Goal: Information Seeking & Learning: Find specific fact

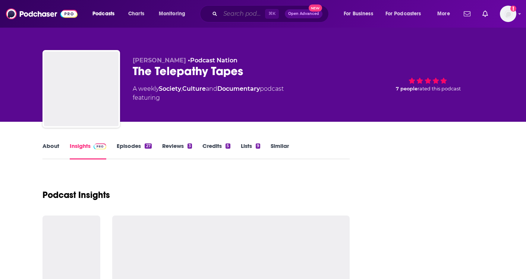
click at [225, 17] on input "Search podcasts, credits, & more..." at bounding box center [242, 14] width 45 height 12
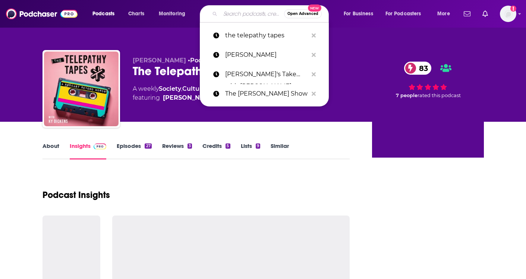
type input "a"
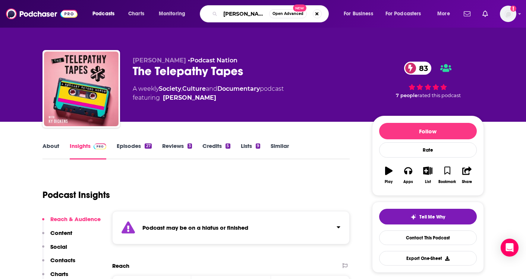
type input "[PERSON_NAME]"
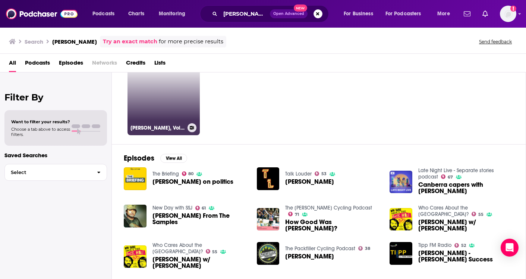
scroll to position [34, 0]
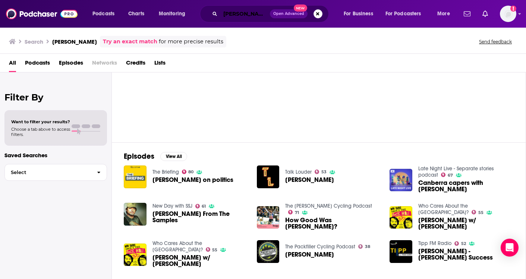
click at [227, 18] on input "[PERSON_NAME]" at bounding box center [245, 14] width 50 height 12
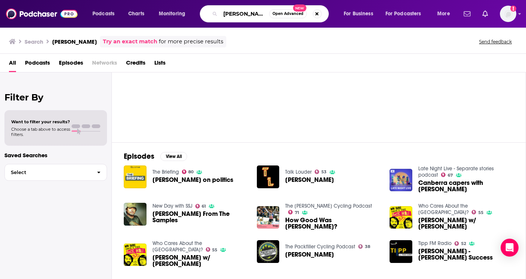
drag, startPoint x: 227, startPoint y: 18, endPoint x: 222, endPoint y: 17, distance: 5.8
click at [222, 17] on input "[PERSON_NAME]" at bounding box center [244, 14] width 49 height 12
type input "digital social hour"
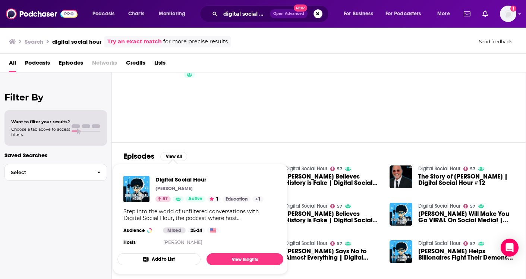
click at [167, 168] on span "Digital Social Hour [PERSON_NAME] 57 Active 1 Education + 1 Step into the world…" at bounding box center [200, 219] width 166 height 110
click at [165, 180] on span "Digital Social Hour" at bounding box center [209, 179] width 108 height 7
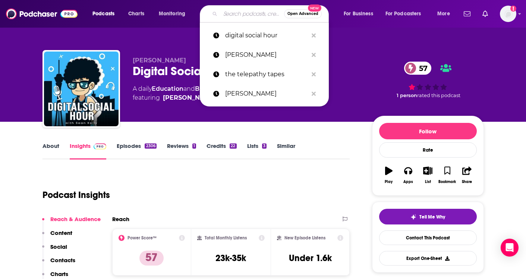
click at [239, 15] on input "Search podcasts, credits, & more..." at bounding box center [252, 14] width 64 height 12
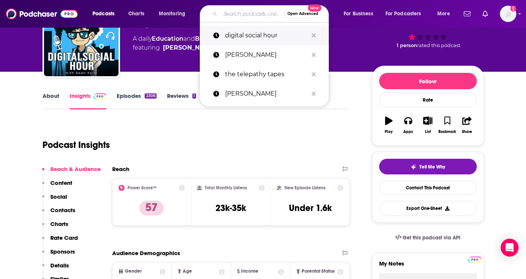
scroll to position [48, 0]
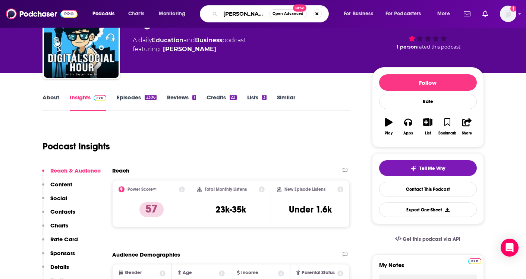
type input "[PERSON_NAME]"
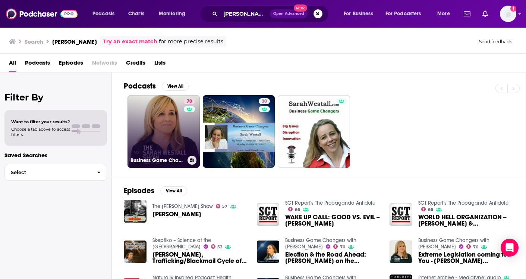
click at [183, 126] on link "70 Business Game Changers with [PERSON_NAME]" at bounding box center [164, 131] width 72 height 72
